Goal: Task Accomplishment & Management: Manage account settings

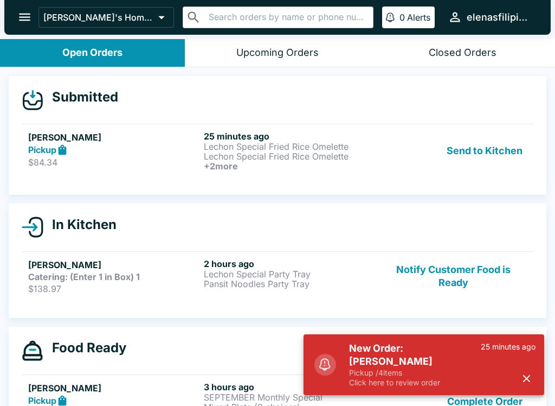
click at [382, 353] on h5 "New Order: [PERSON_NAME]" at bounding box center [415, 355] width 132 height 26
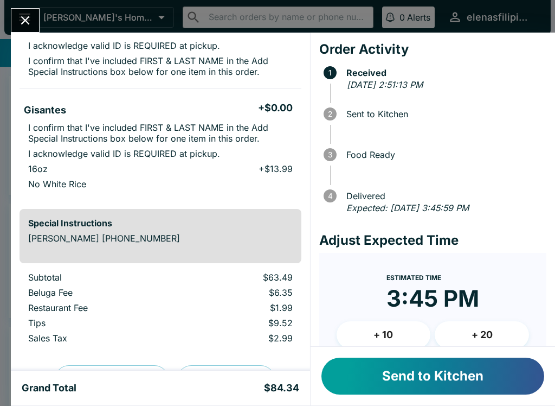
scroll to position [282, 0]
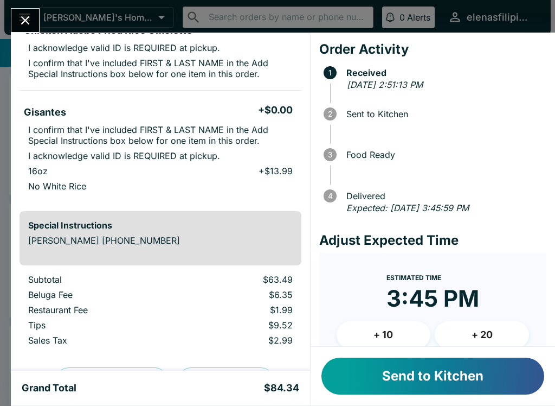
click at [417, 393] on button "Send to Kitchen" at bounding box center [433, 375] width 223 height 37
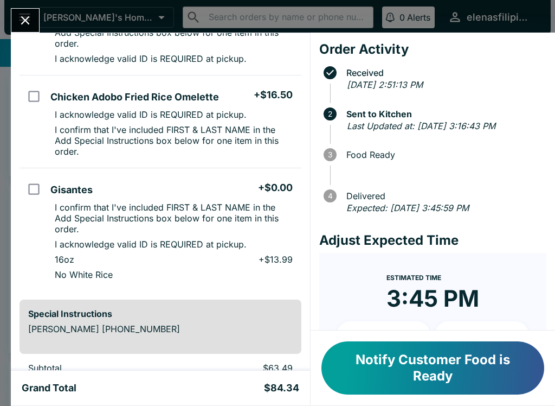
scroll to position [236, 0]
click at [30, 26] on icon "Close" at bounding box center [25, 20] width 15 height 15
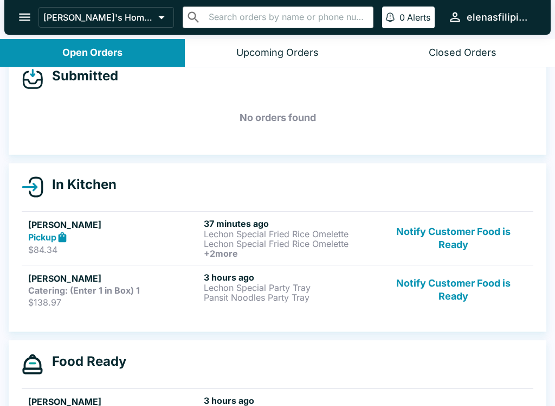
scroll to position [23, 0]
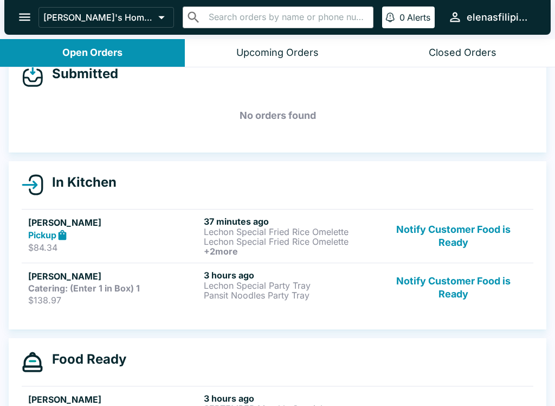
click at [79, 303] on p "$138.97" at bounding box center [113, 299] width 171 height 11
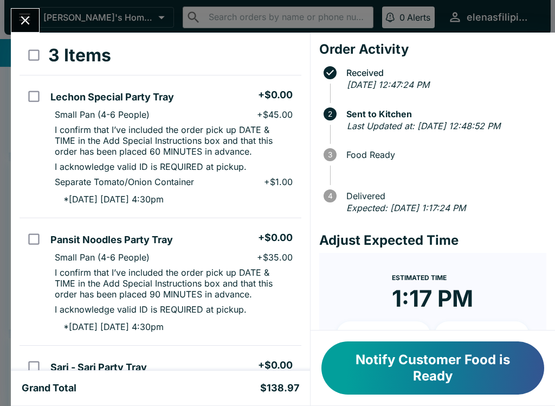
scroll to position [5, 0]
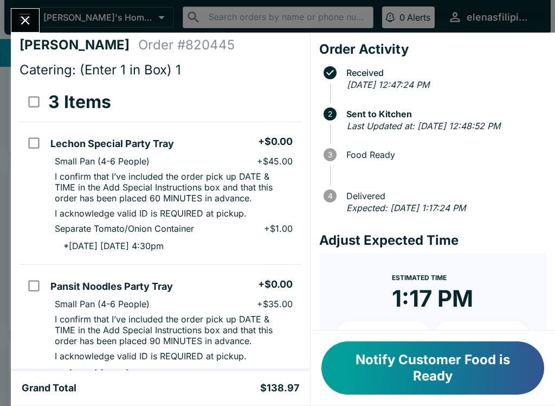
click at [15, 20] on button "Close" at bounding box center [25, 20] width 28 height 23
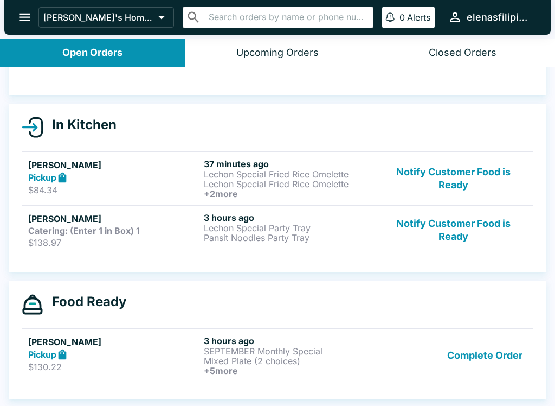
scroll to position [81, 0]
click at [447, 359] on button "Complete Order" at bounding box center [485, 355] width 84 height 40
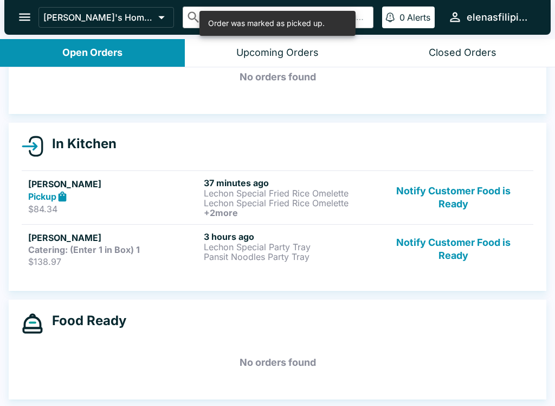
click at [49, 177] on h5 "[PERSON_NAME]" at bounding box center [113, 183] width 171 height 13
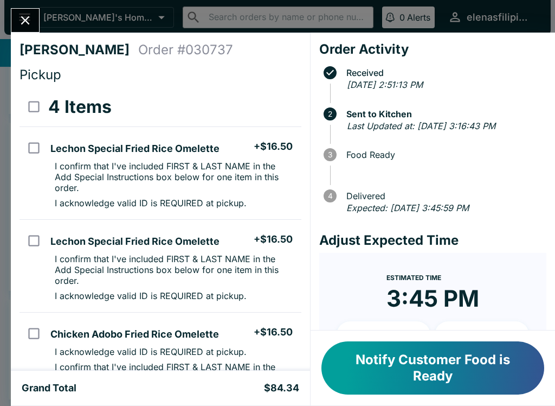
click at [361, 374] on button "Notify Customer Food is Ready" at bounding box center [433, 367] width 223 height 53
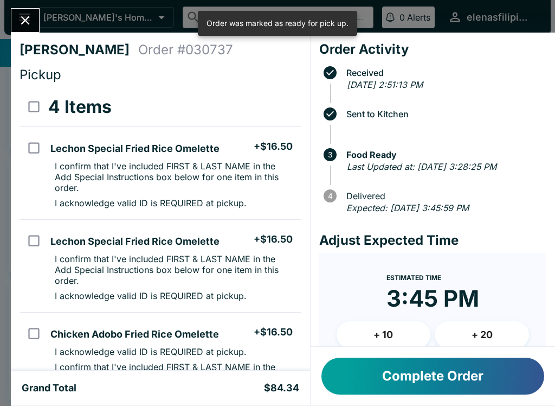
click at [20, 9] on button "Close" at bounding box center [25, 20] width 28 height 23
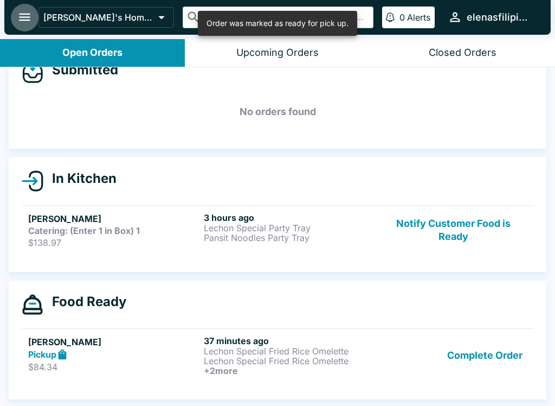
click at [28, 18] on icon "open drawer" at bounding box center [24, 17] width 15 height 15
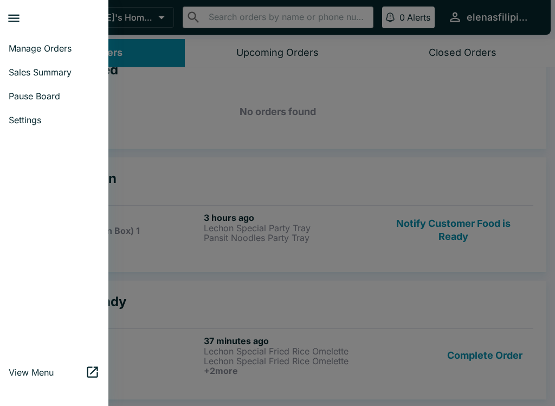
click at [28, 71] on span "Sales Summary" at bounding box center [54, 72] width 91 height 11
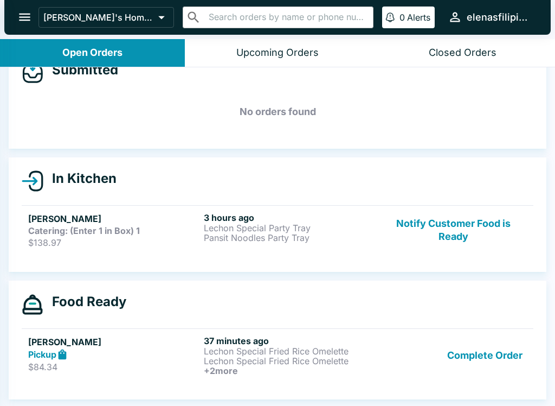
select select "03:00"
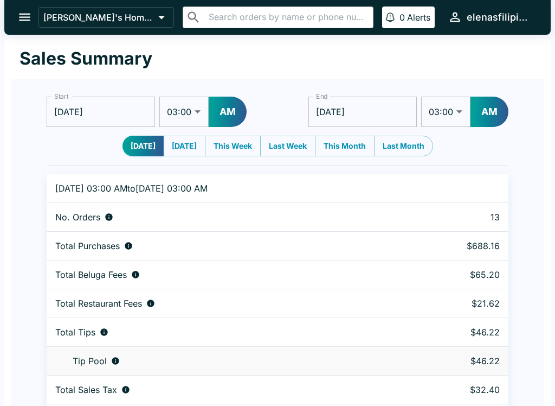
click at [21, 21] on icon "open drawer" at bounding box center [24, 18] width 11 height 8
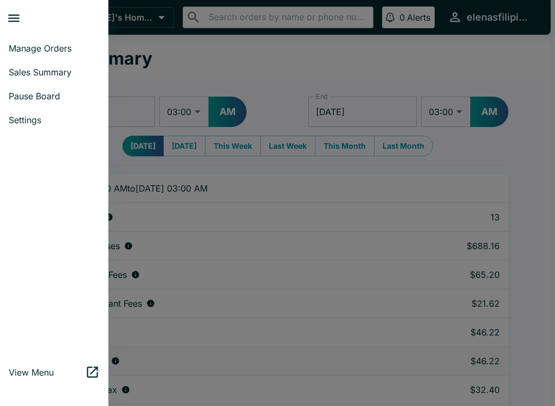
click at [25, 47] on span "Manage Orders" at bounding box center [54, 48] width 91 height 11
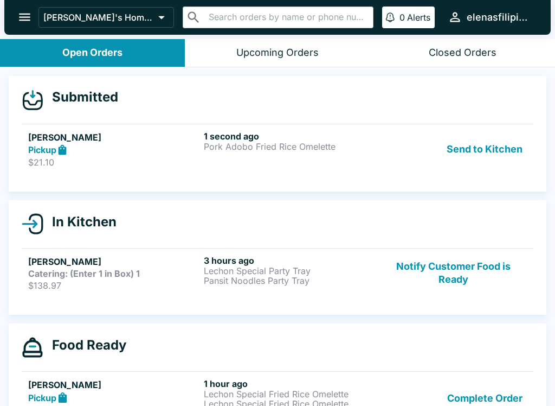
click at [39, 157] on p "$21.10" at bounding box center [113, 162] width 171 height 11
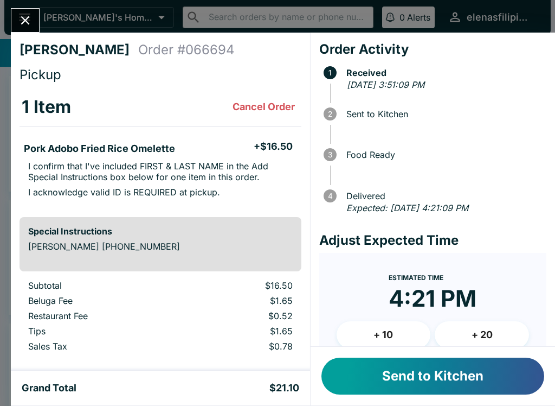
click at [453, 402] on div "Send to Kitchen" at bounding box center [433, 375] width 245 height 59
click at [445, 393] on button "Send to Kitchen" at bounding box center [433, 375] width 223 height 37
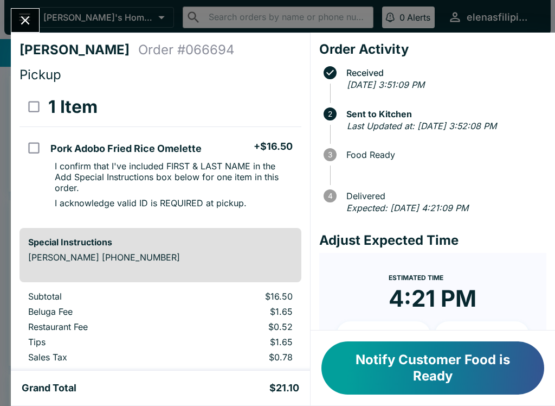
click at [33, 11] on button "Close" at bounding box center [25, 20] width 28 height 23
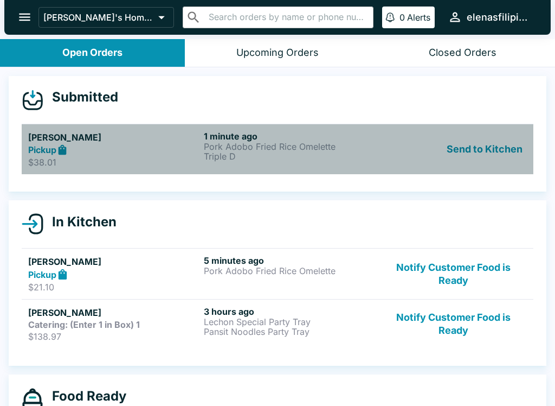
click at [42, 168] on link "[PERSON_NAME] Pickup $38.01 1 minute ago Pork Adobo Fried Rice Omelette Triple …" at bounding box center [278, 149] width 512 height 51
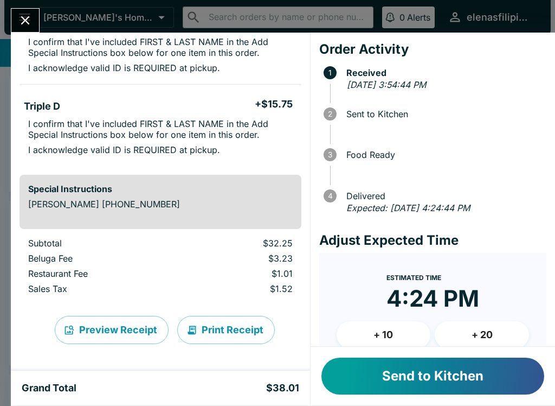
click at [385, 388] on button "Send to Kitchen" at bounding box center [433, 375] width 223 height 37
